Goal: Communication & Community: Connect with others

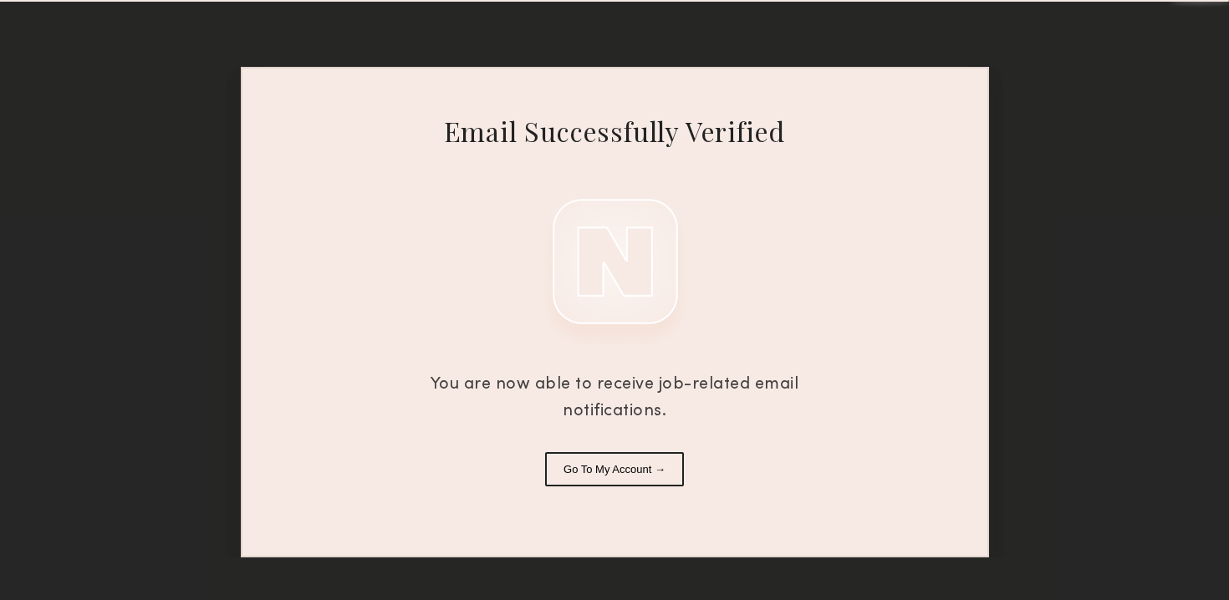
click at [619, 477] on button "Go To My Account →" at bounding box center [614, 469] width 139 height 34
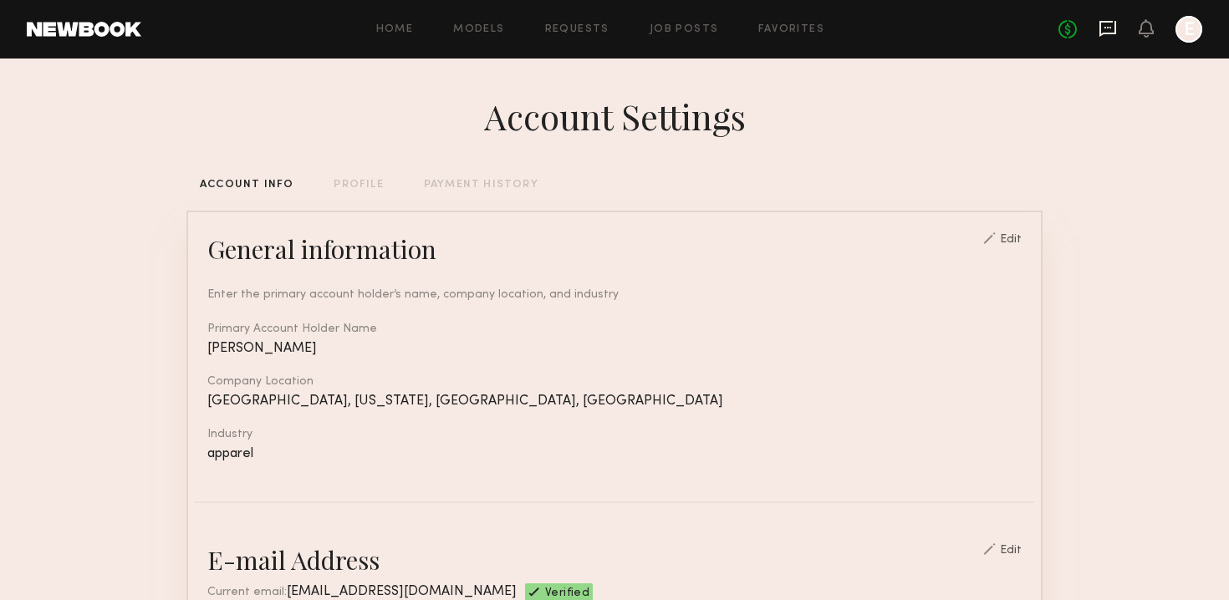
click at [1106, 28] on icon at bounding box center [1108, 28] width 18 height 18
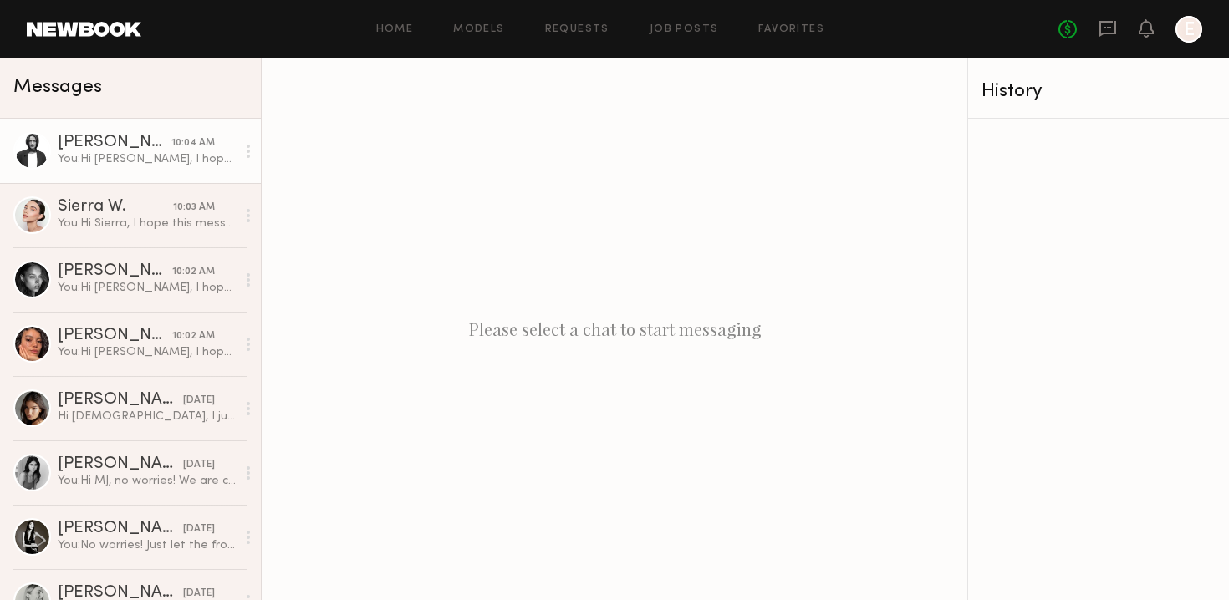
click at [94, 153] on div "You: Hi [PERSON_NAME], I hope this message finds you well. I’m reaching out on …" at bounding box center [147, 159] width 178 height 16
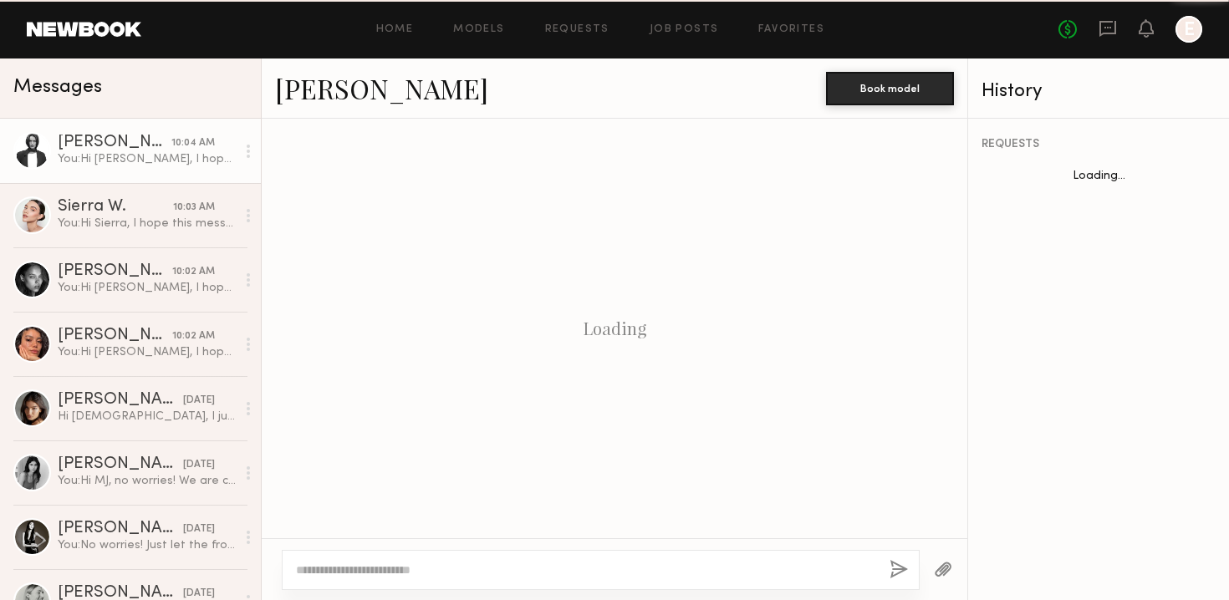
scroll to position [571, 0]
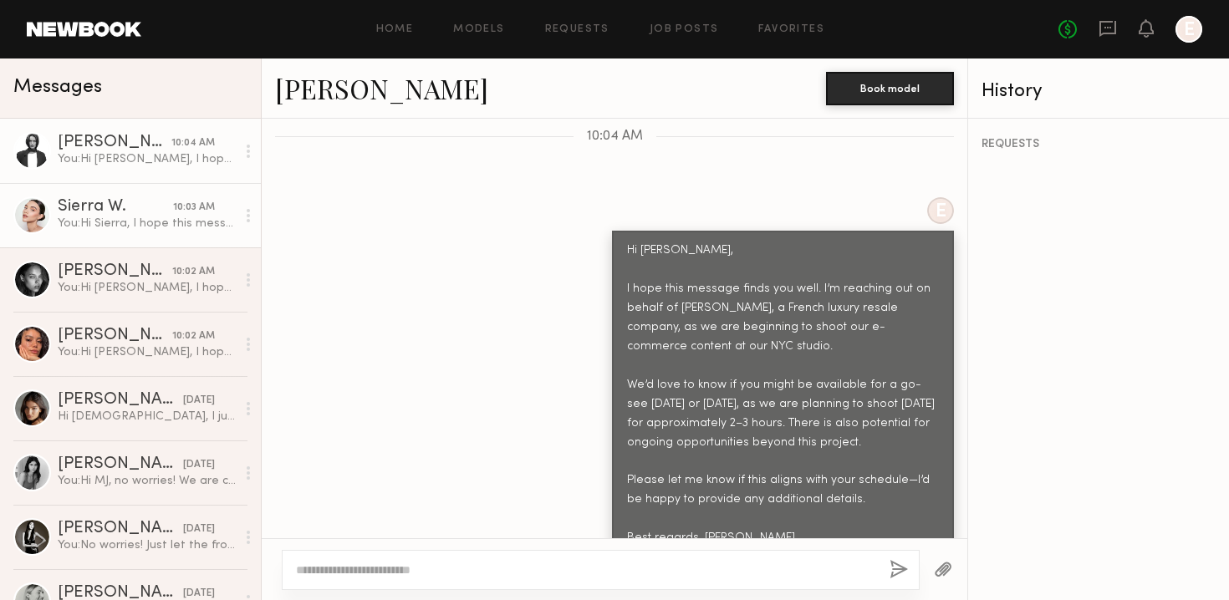
click at [96, 201] on div "Sierra W." at bounding box center [115, 207] width 115 height 17
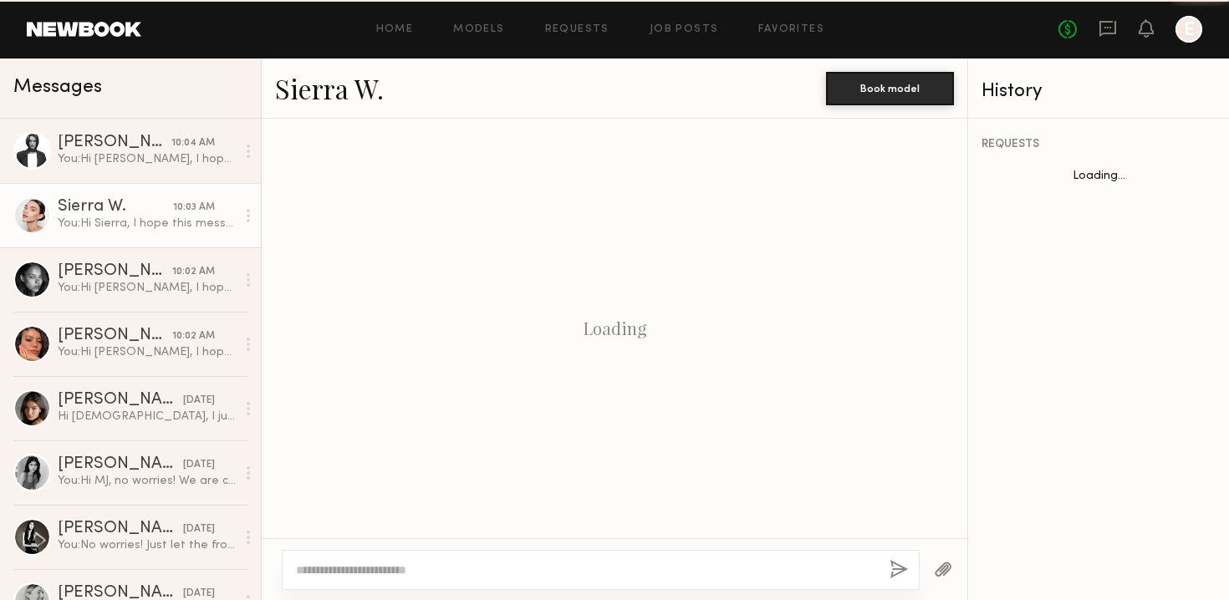
scroll to position [571, 0]
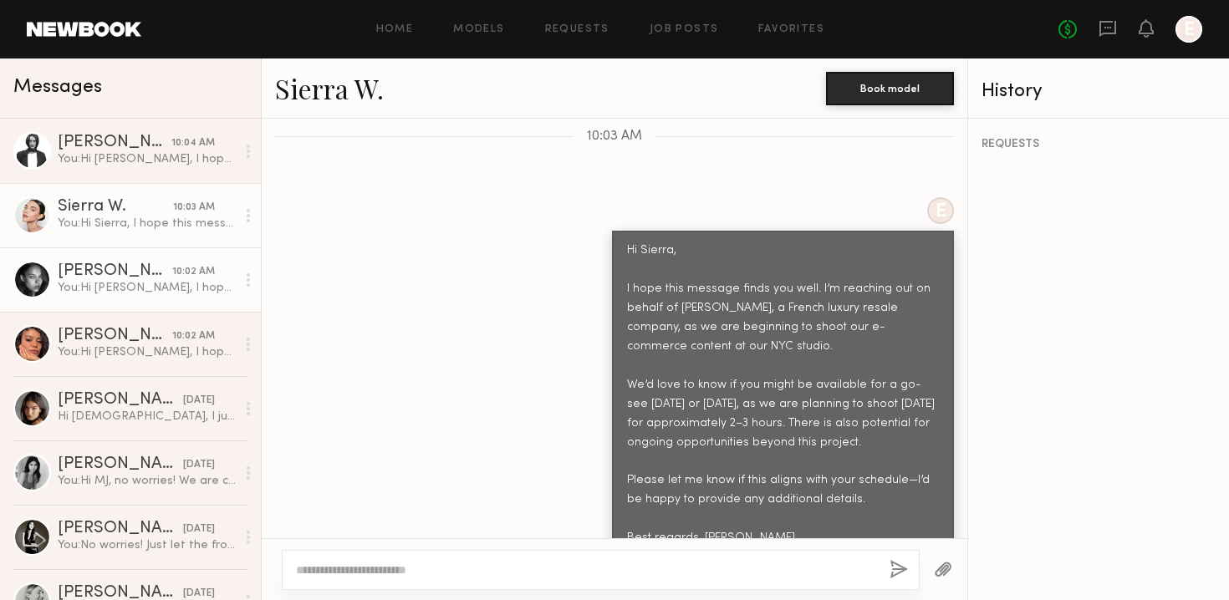
click at [100, 269] on div "[PERSON_NAME]" at bounding box center [115, 271] width 115 height 17
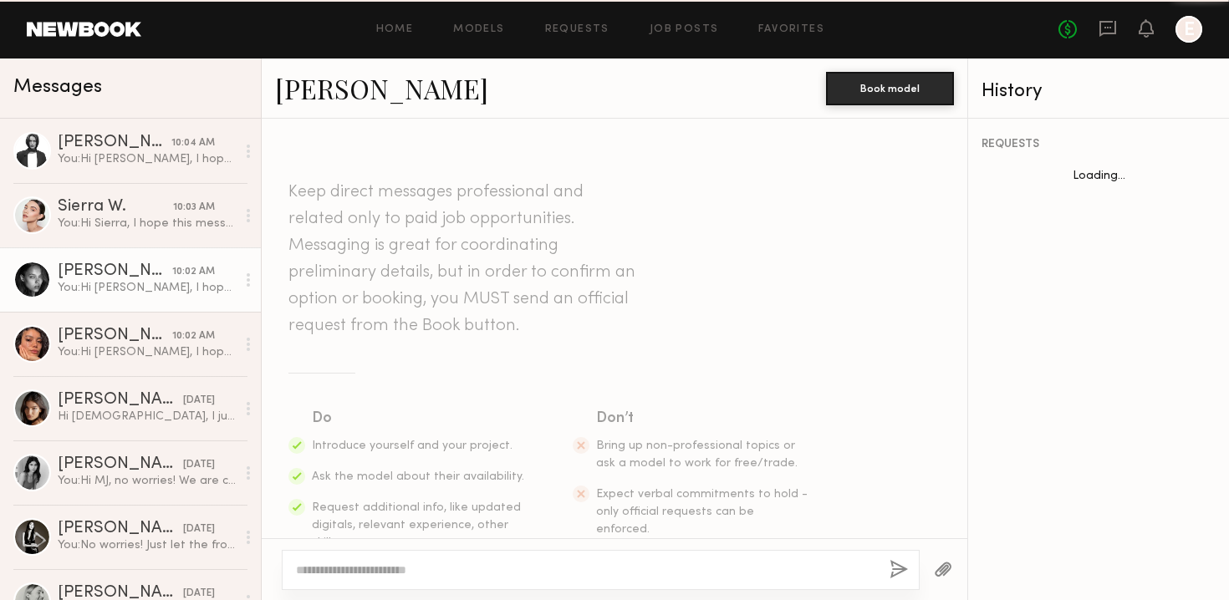
scroll to position [571, 0]
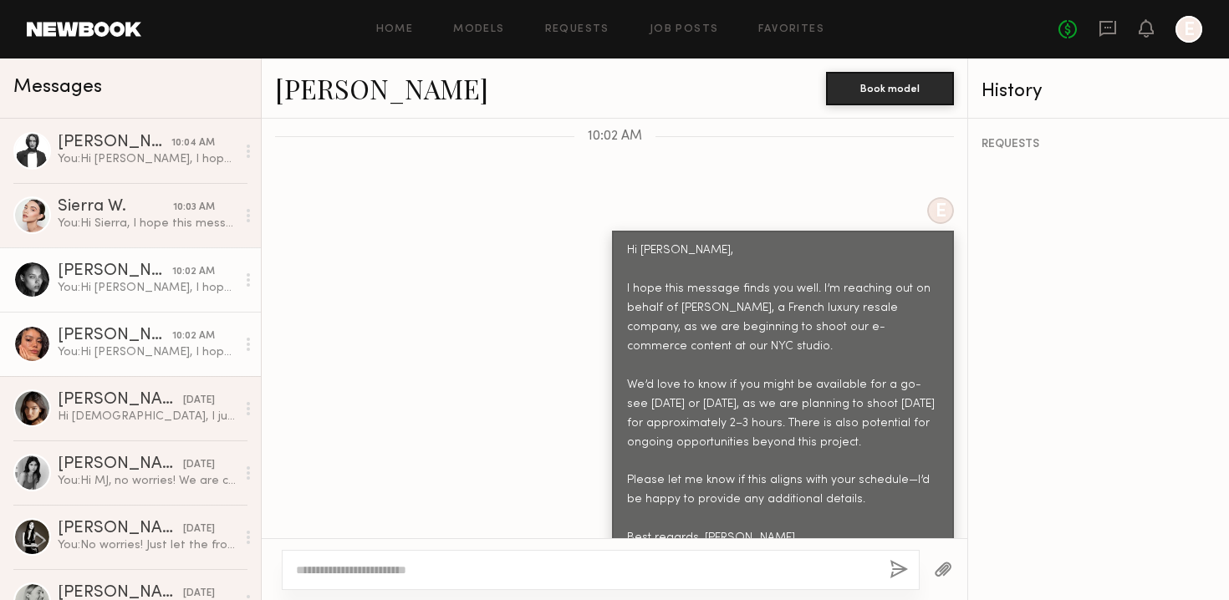
click at [88, 321] on link "[PERSON_NAME] 10:02 AM You: Hi [PERSON_NAME], I hope this message finds you wel…" at bounding box center [130, 344] width 261 height 64
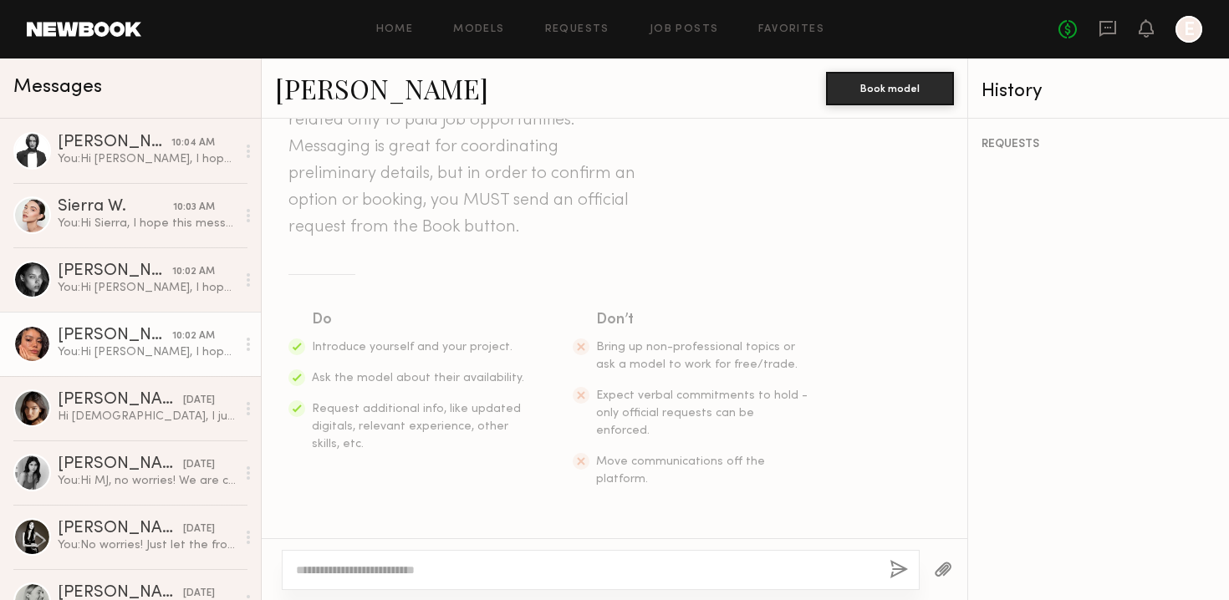
scroll to position [571, 0]
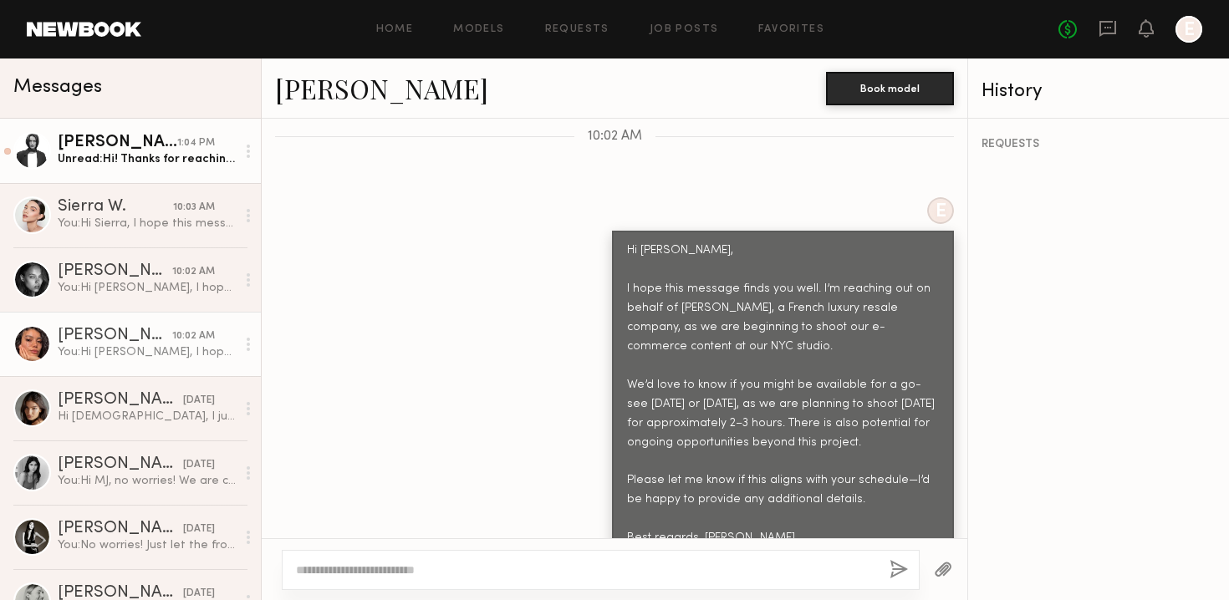
click at [97, 149] on div "[PERSON_NAME]" at bounding box center [118, 143] width 120 height 17
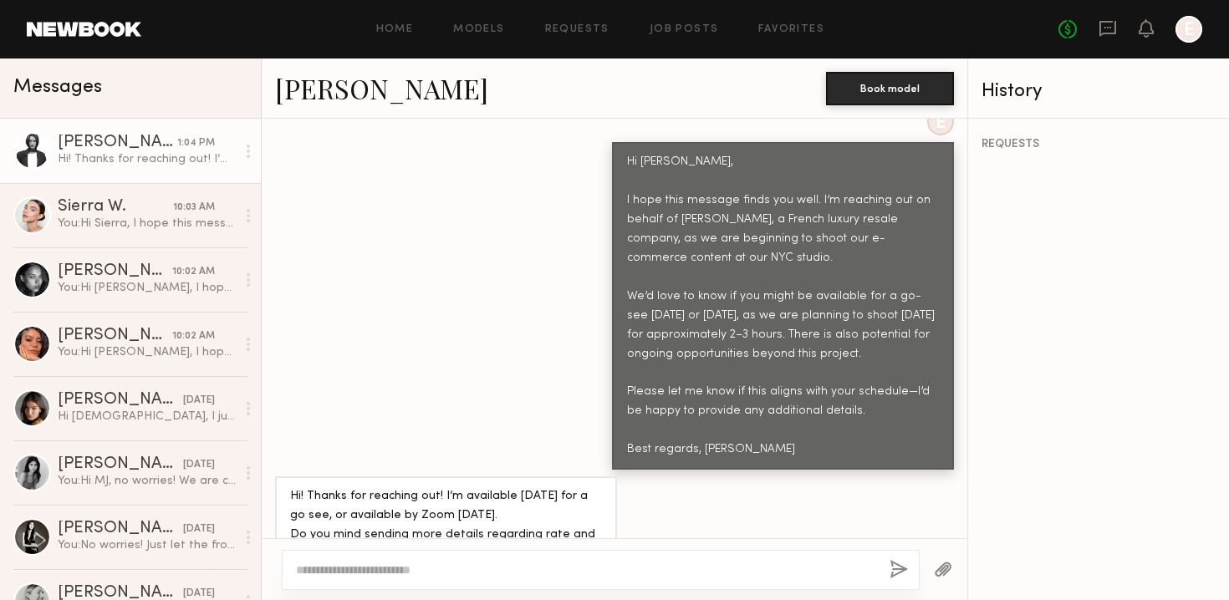
scroll to position [676, 0]
